Goal: Task Accomplishment & Management: Complete application form

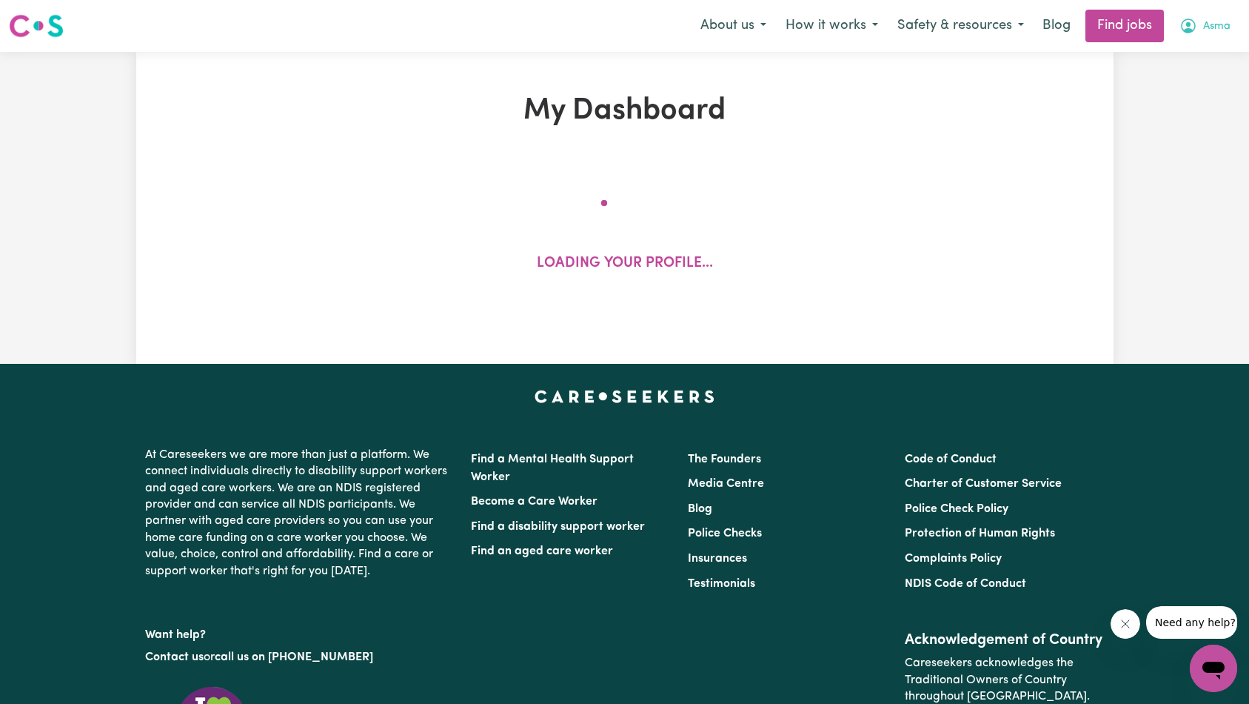
click at [1233, 25] on button "Asma" at bounding box center [1205, 25] width 70 height 31
click at [1200, 61] on link "My Account" at bounding box center [1181, 58] width 117 height 28
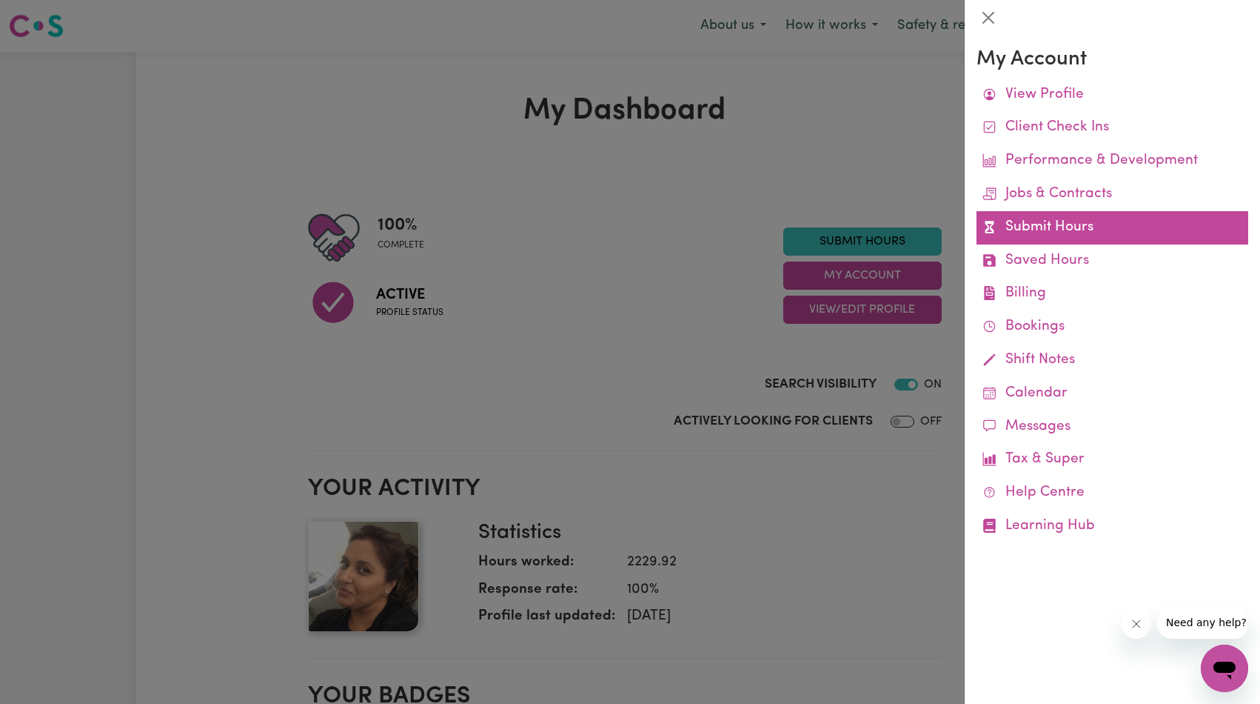
click at [1027, 230] on link "Submit Hours" at bounding box center [1113, 227] width 272 height 33
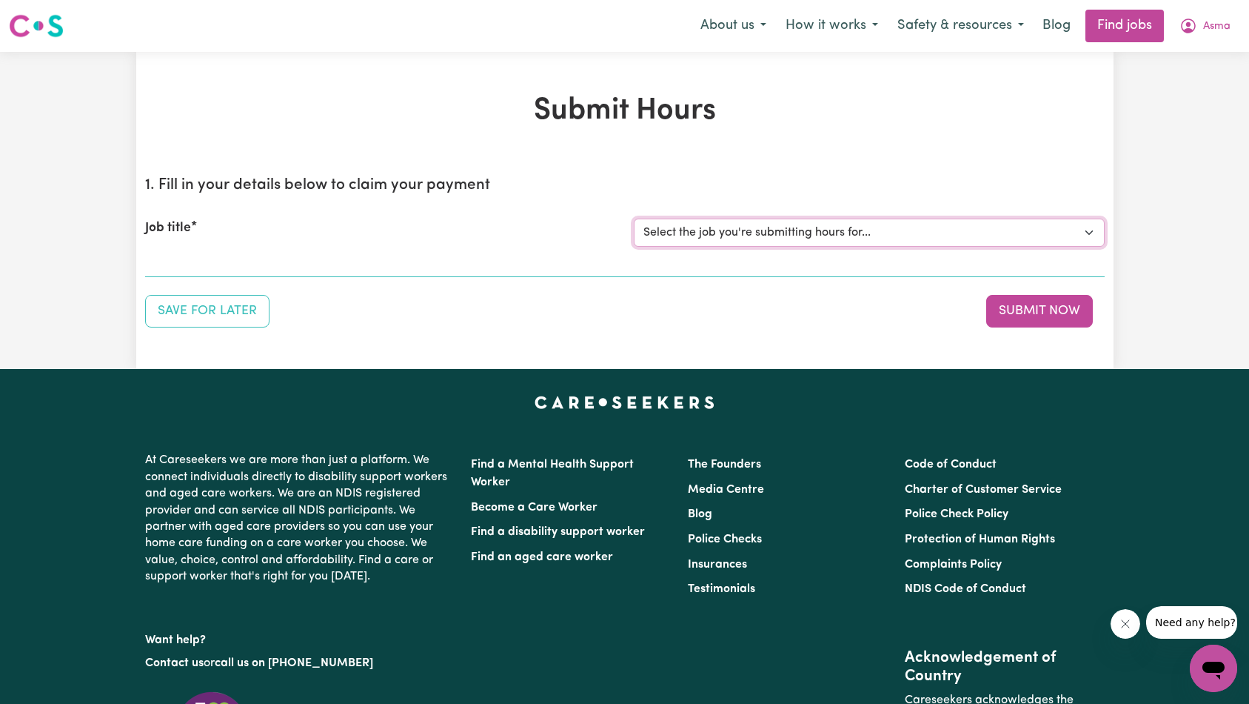
click at [752, 233] on select "Select the job you're submitting hours for... [[PERSON_NAME]] Support worker ne…" at bounding box center [869, 232] width 471 height 28
select select "14859"
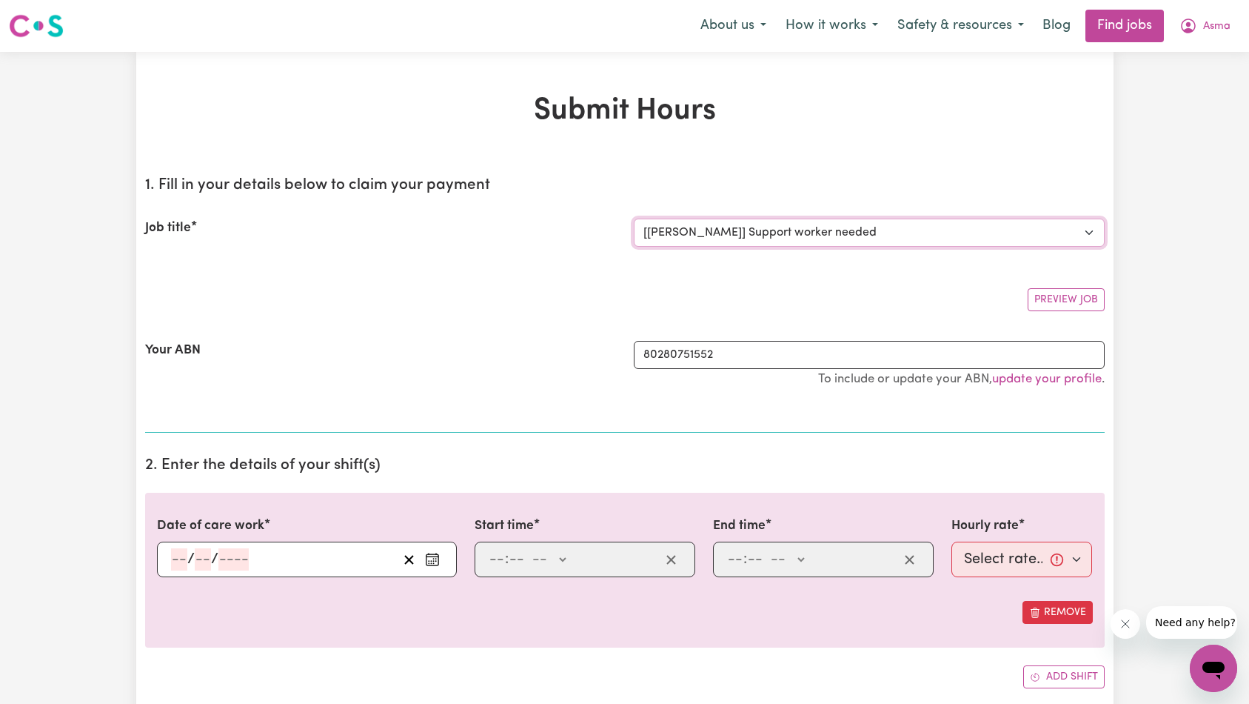
scroll to position [215, 0]
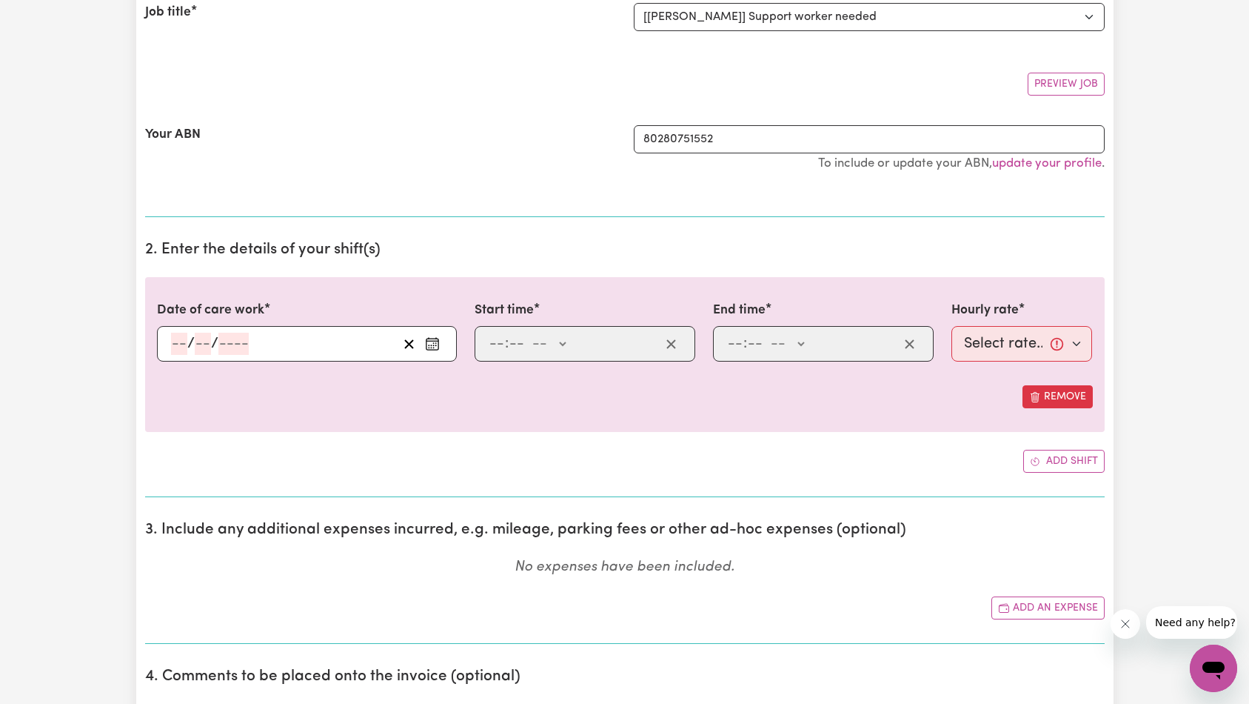
click at [228, 347] on input "number" at bounding box center [233, 344] width 30 height 22
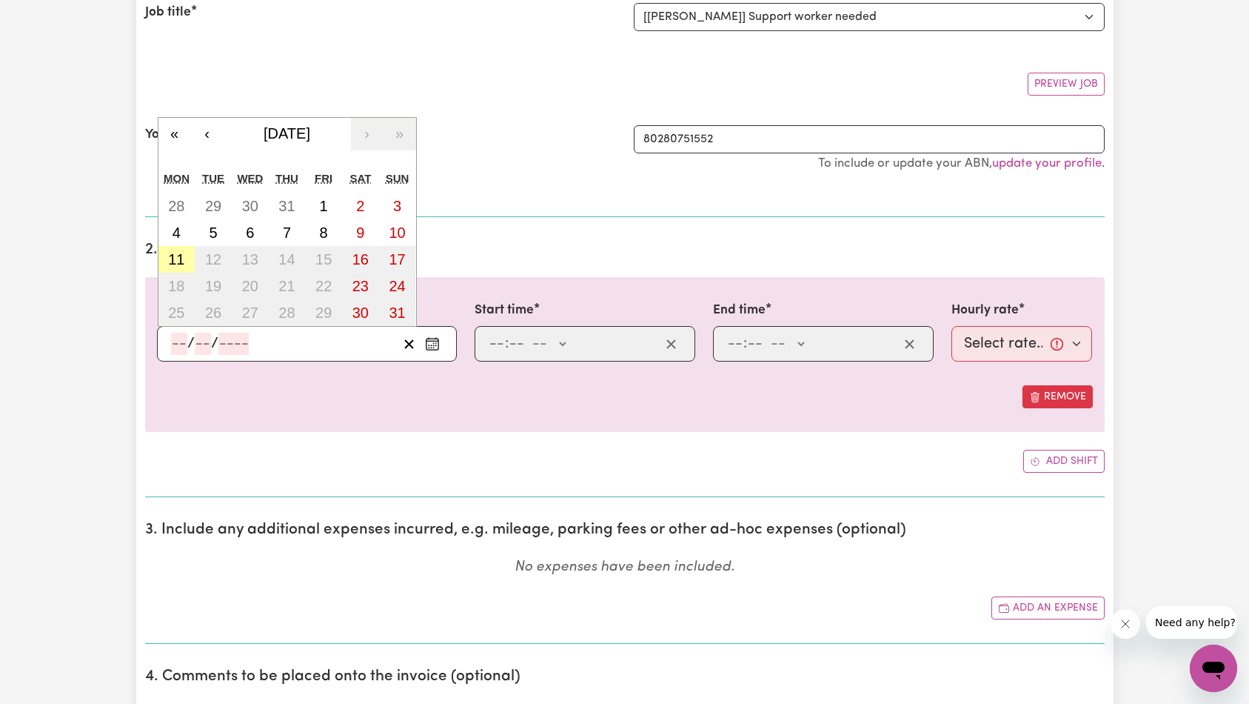
click at [181, 258] on abbr "11" at bounding box center [176, 259] width 16 height 16
type input "[DATE]"
type input "11"
type input "8"
type input "2025"
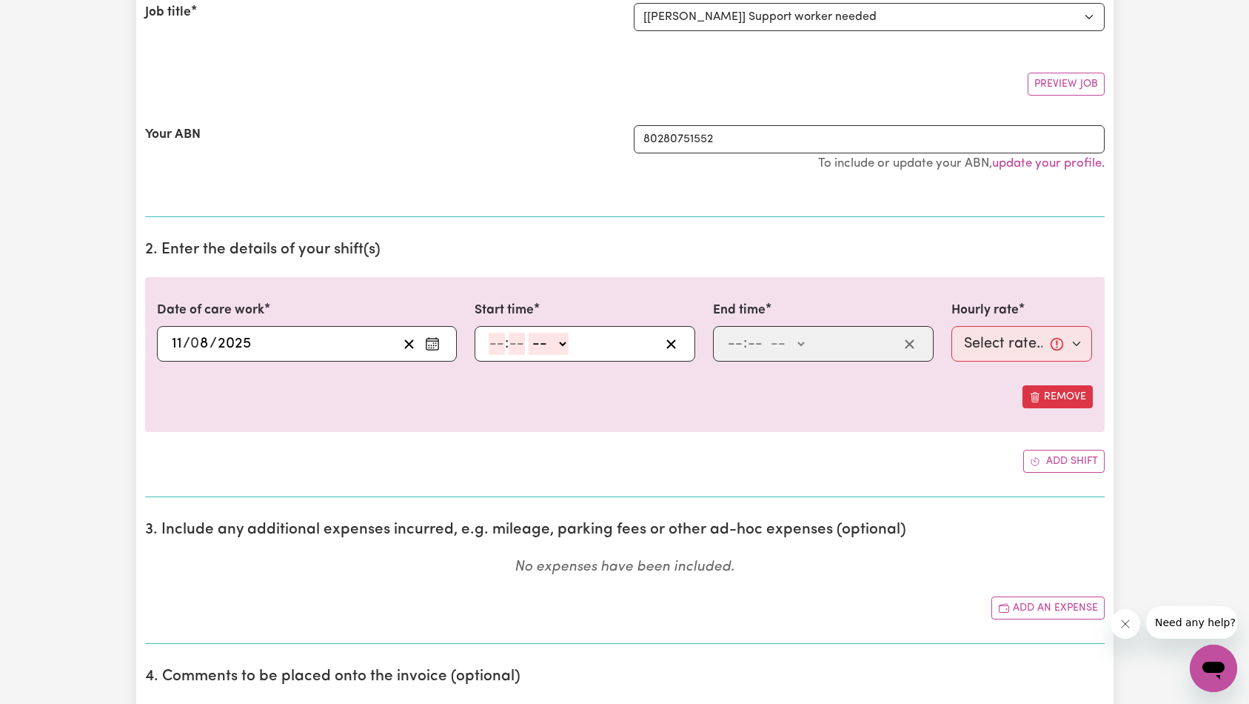
click at [492, 338] on input "number" at bounding box center [497, 344] width 16 height 22
type input "7"
type input "0"
select select "am"
type input "07:00"
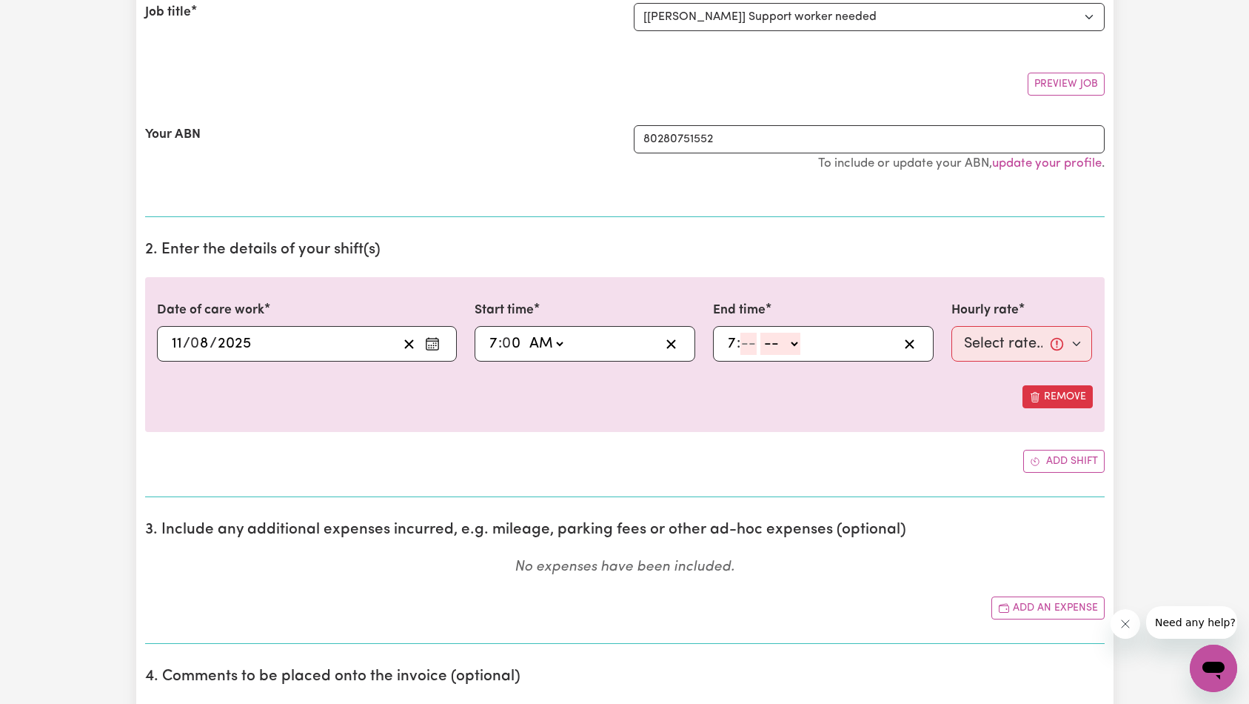
type input "7"
type input "01"
select select "am"
type input "07:01"
type input "1"
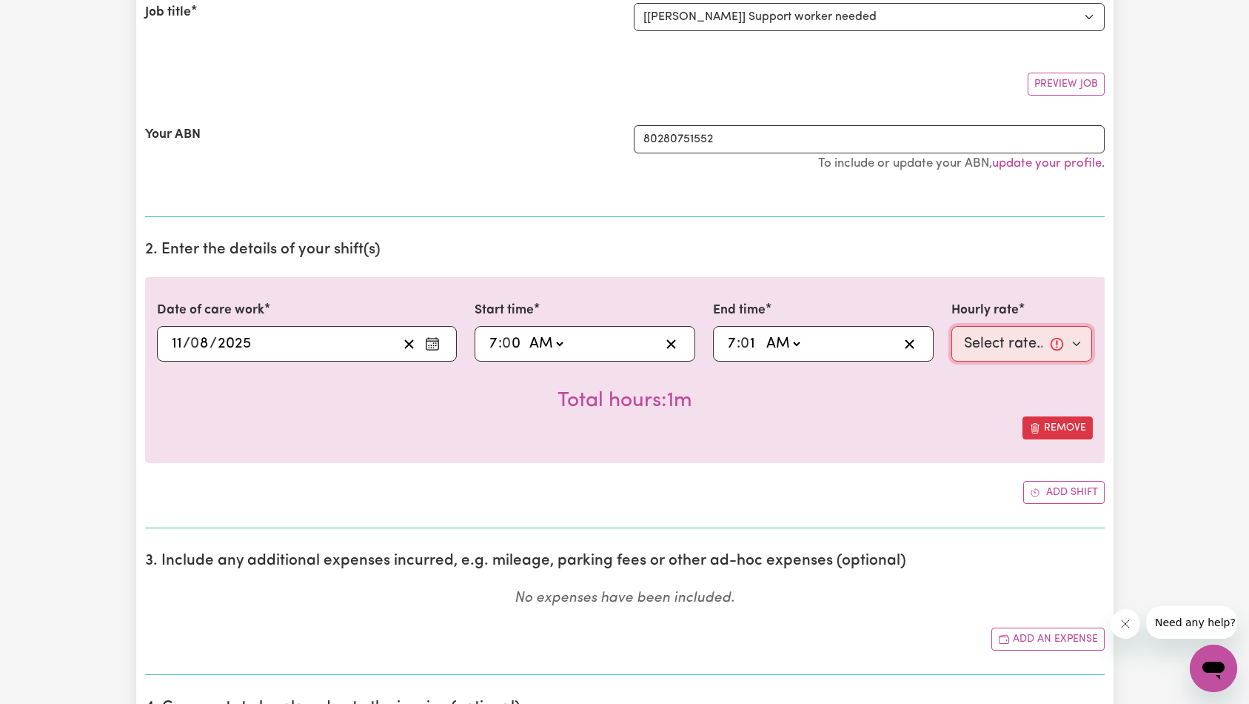
click at [1047, 345] on select "Select rate... $65.00 (Weekday)" at bounding box center [1022, 344] width 141 height 36
